Goal: Check status: Check status

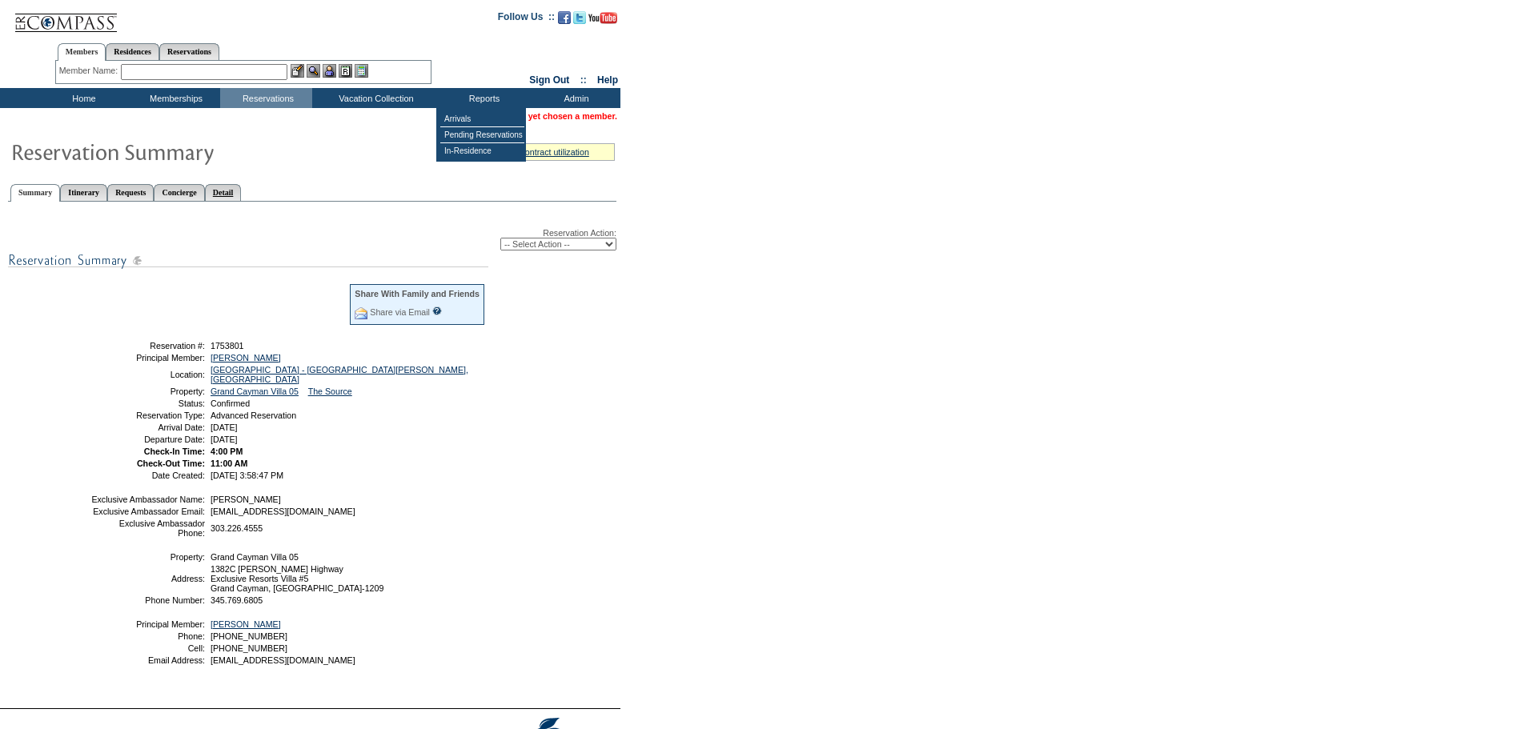
click at [242, 195] on link "Detail" at bounding box center [223, 192] width 37 height 17
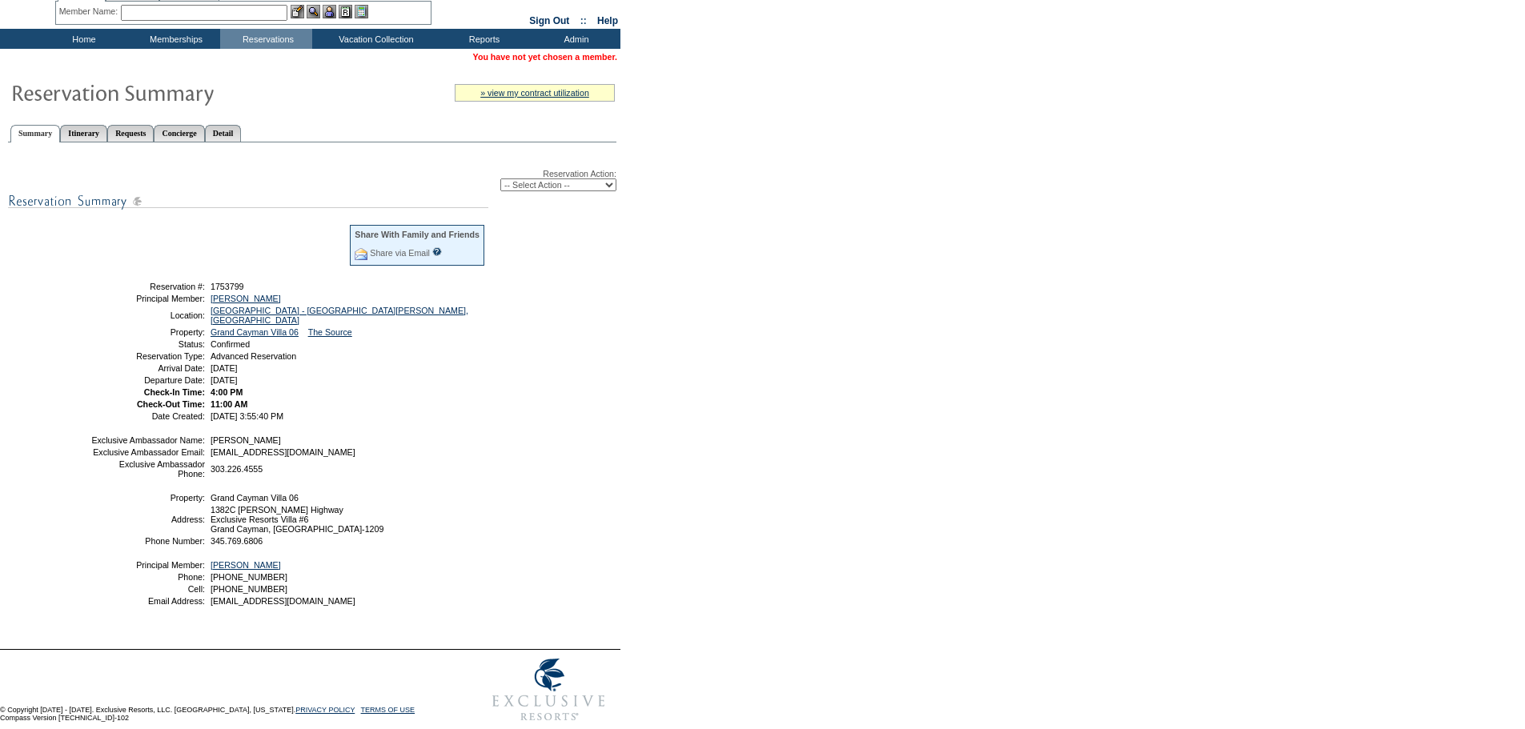
scroll to position [115, 0]
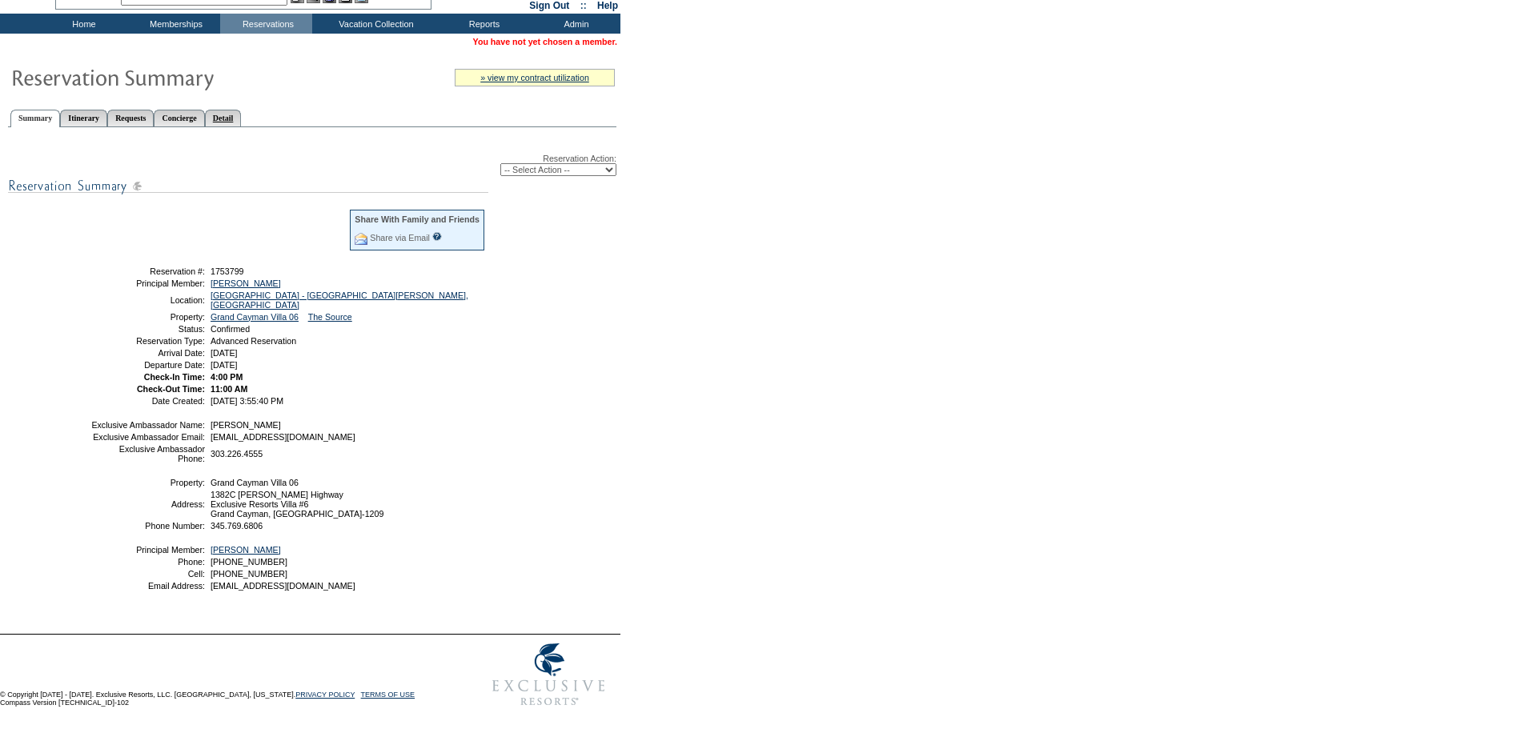
click at [242, 110] on link "Detail" at bounding box center [223, 118] width 37 height 17
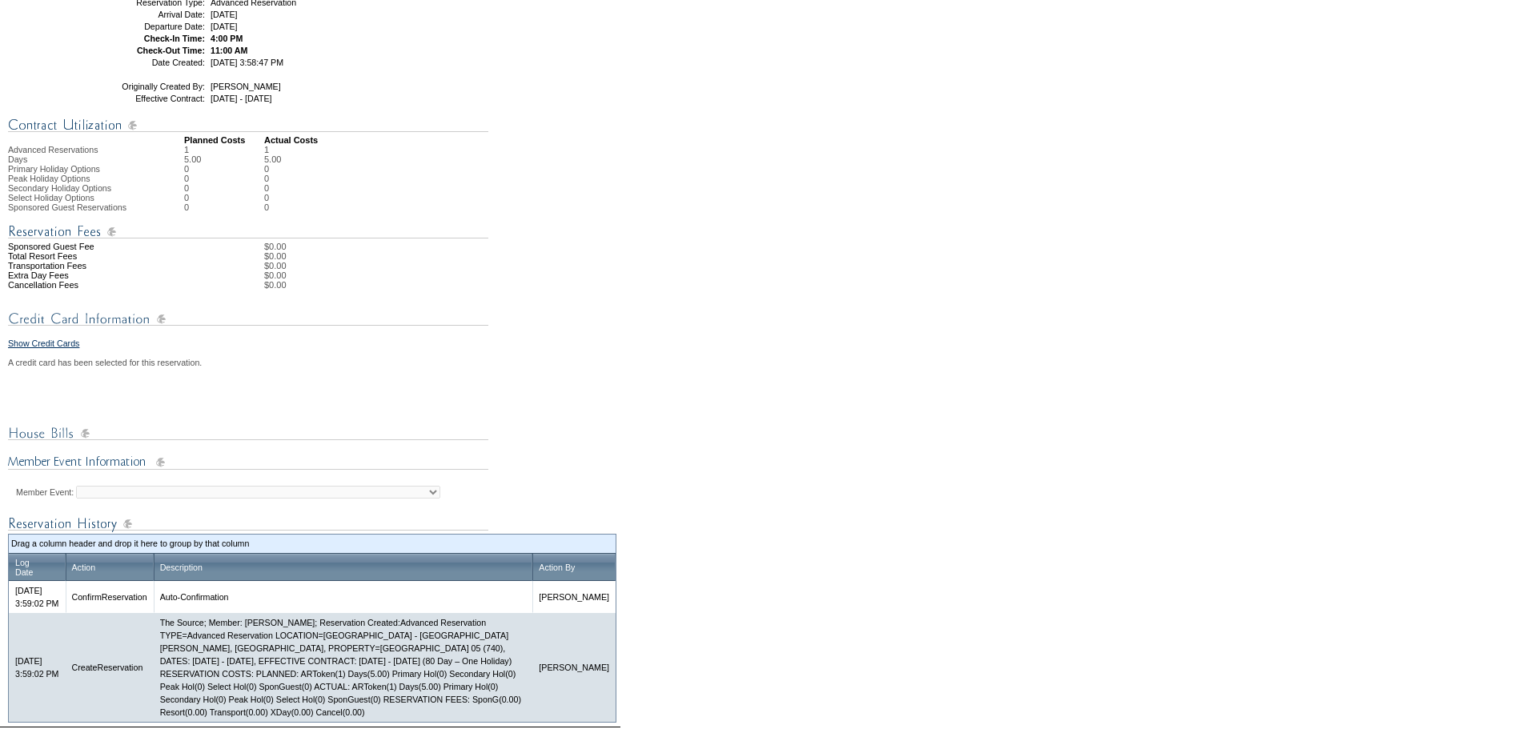
scroll to position [486, 0]
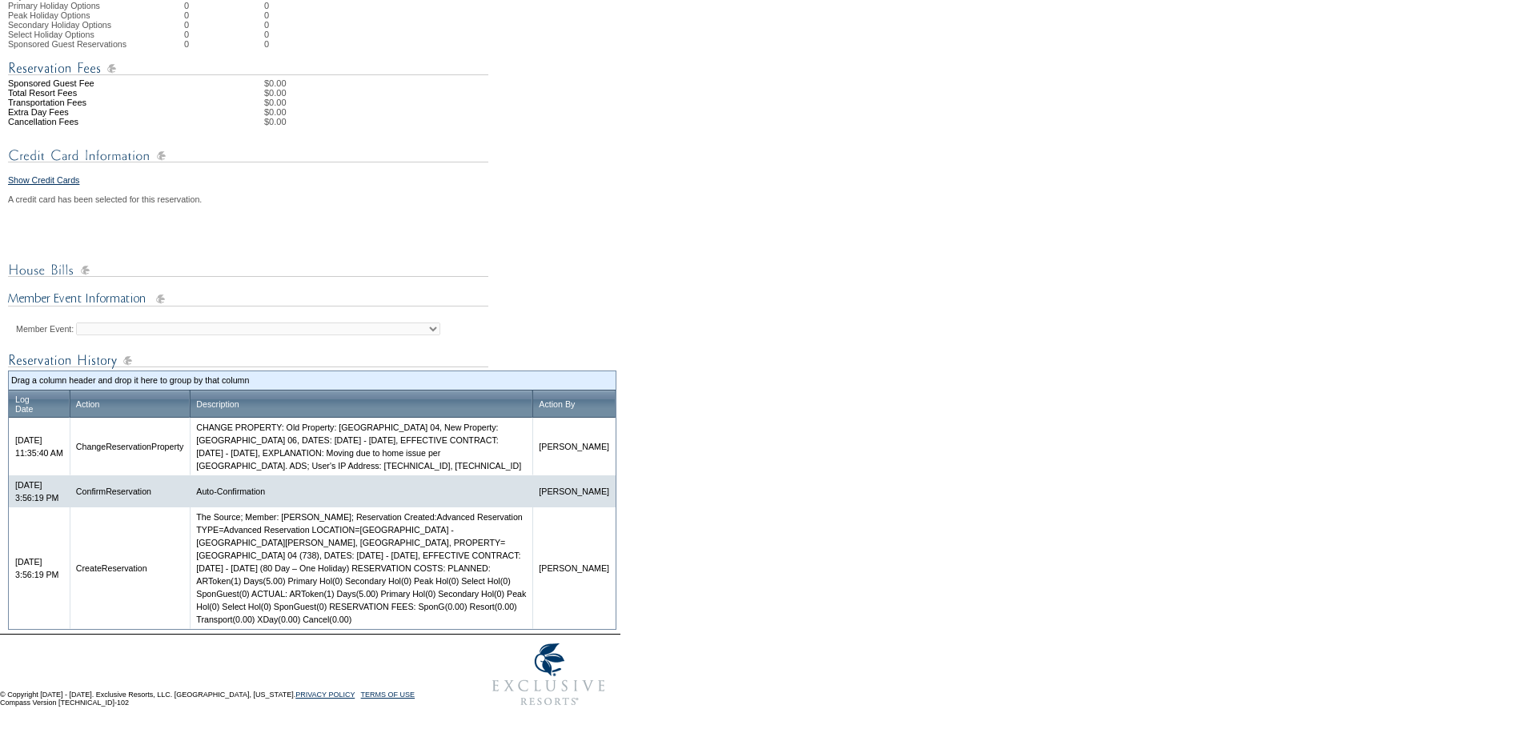
scroll to position [556, 0]
